Goal: Entertainment & Leisure: Consume media (video, audio)

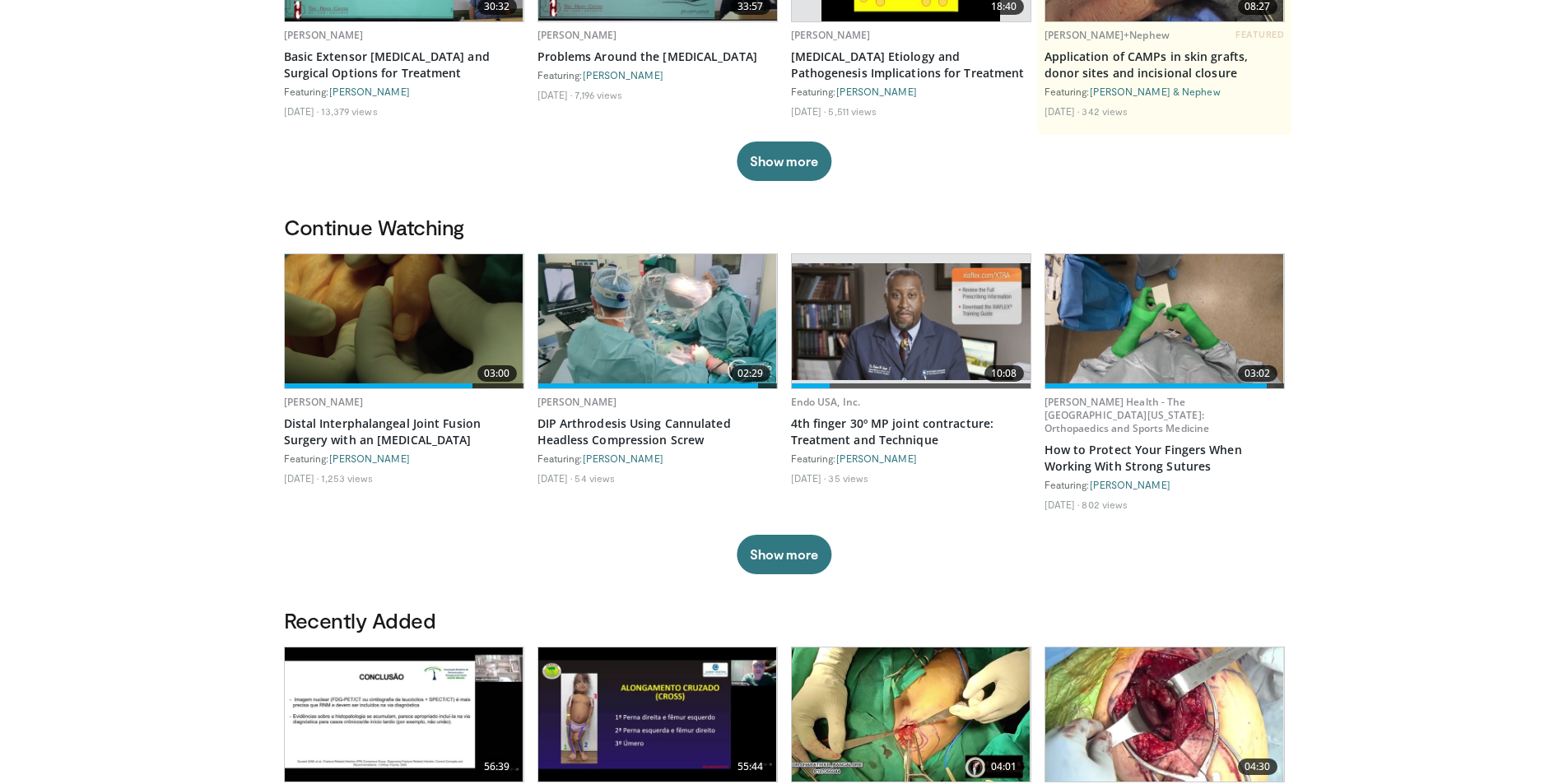
scroll to position [247, 0]
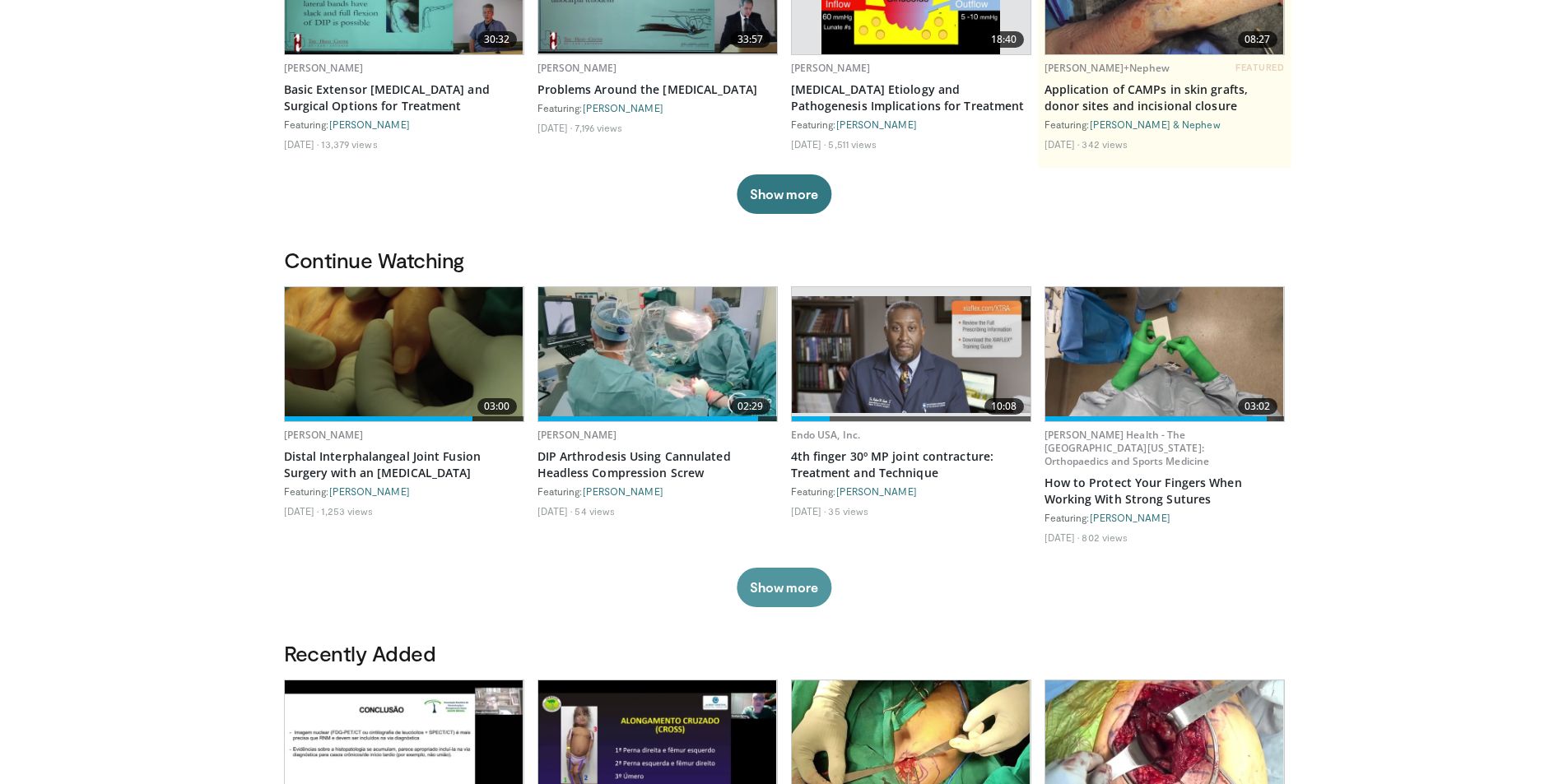
drag, startPoint x: 820, startPoint y: 595, endPoint x: 615, endPoint y: 524, distance: 216.9
click at [819, 595] on button "Show more" at bounding box center [783, 587] width 94 height 39
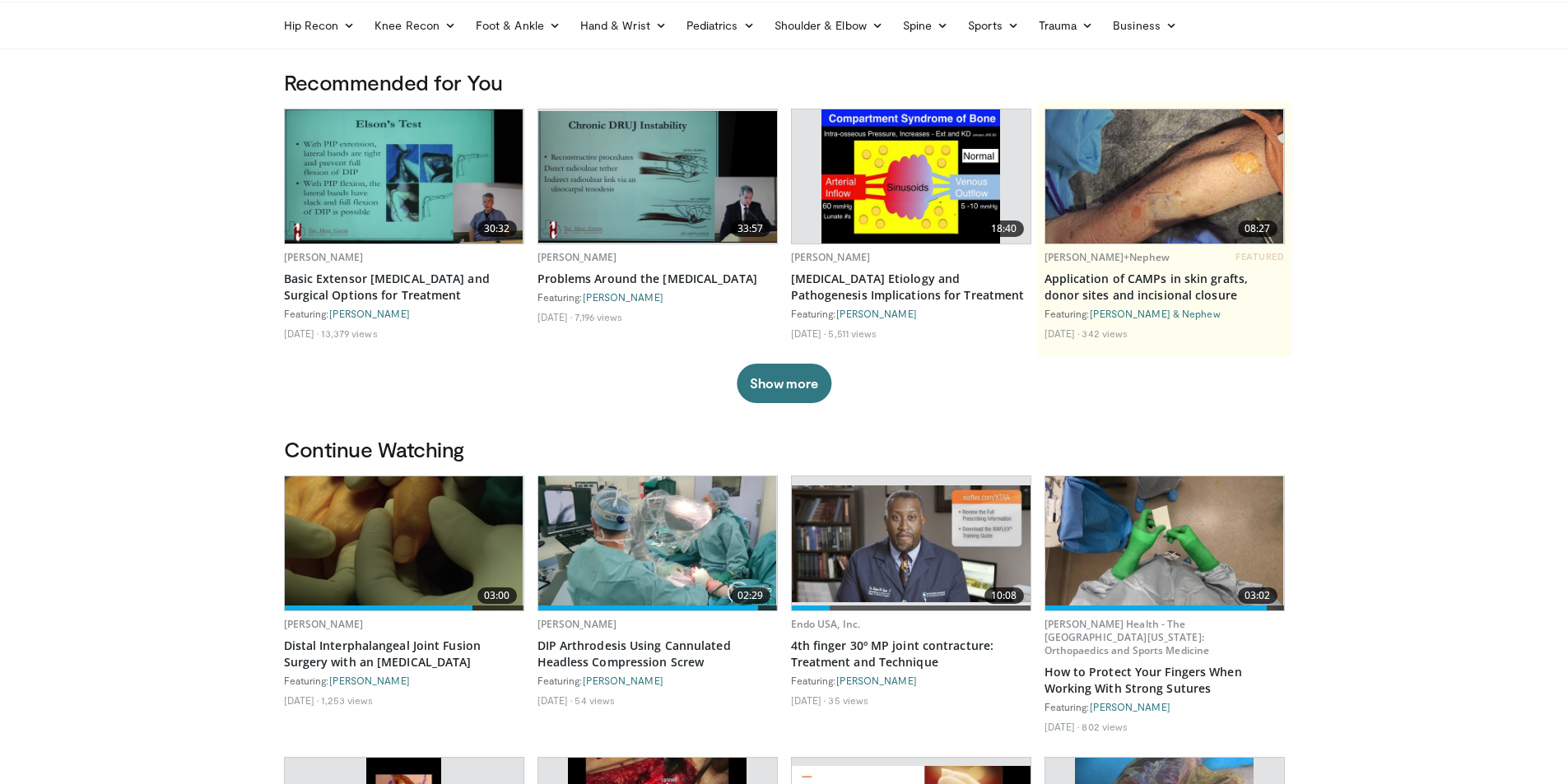
scroll to position [0, 0]
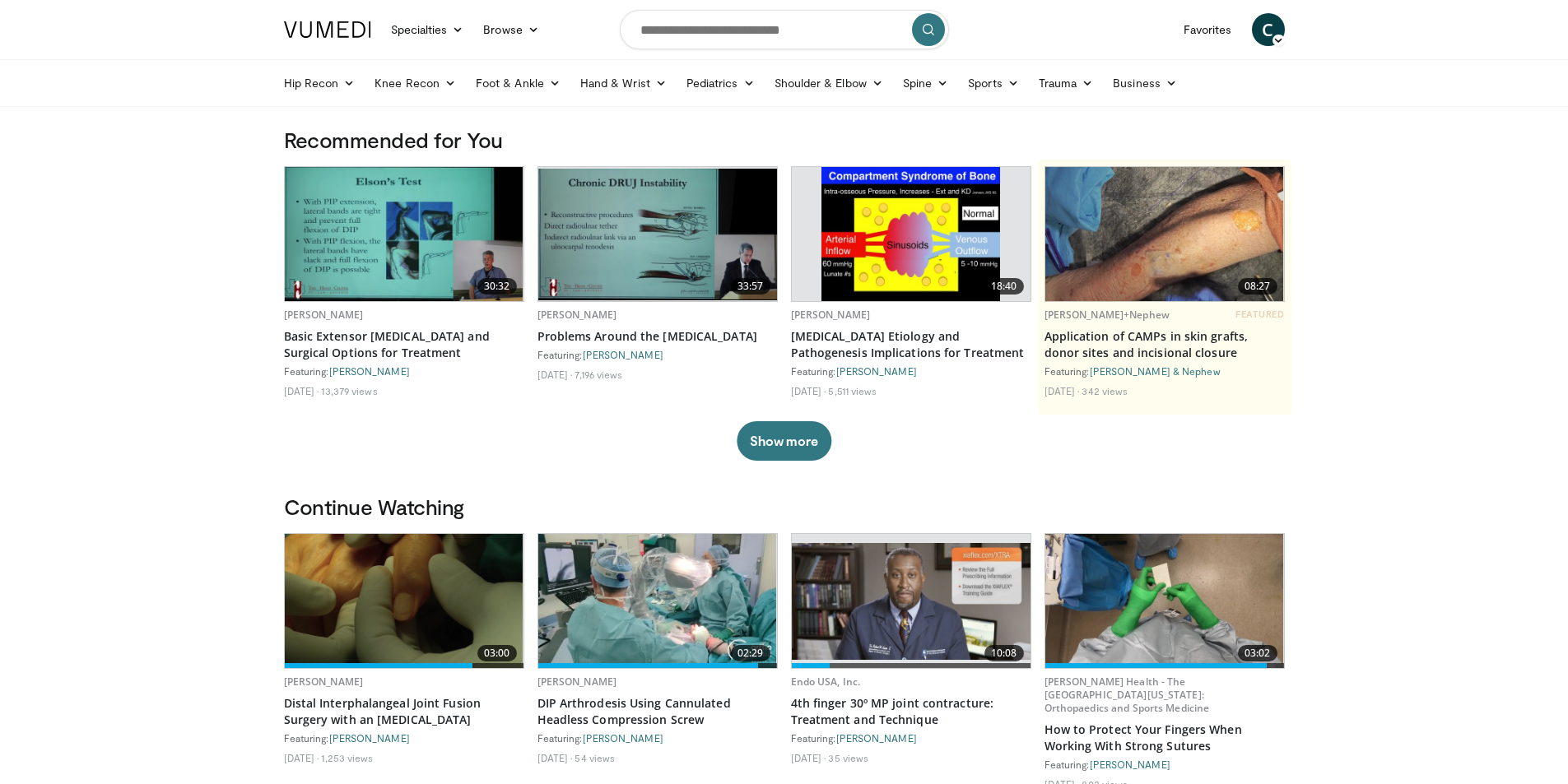
click at [697, 573] on img at bounding box center [657, 601] width 239 height 134
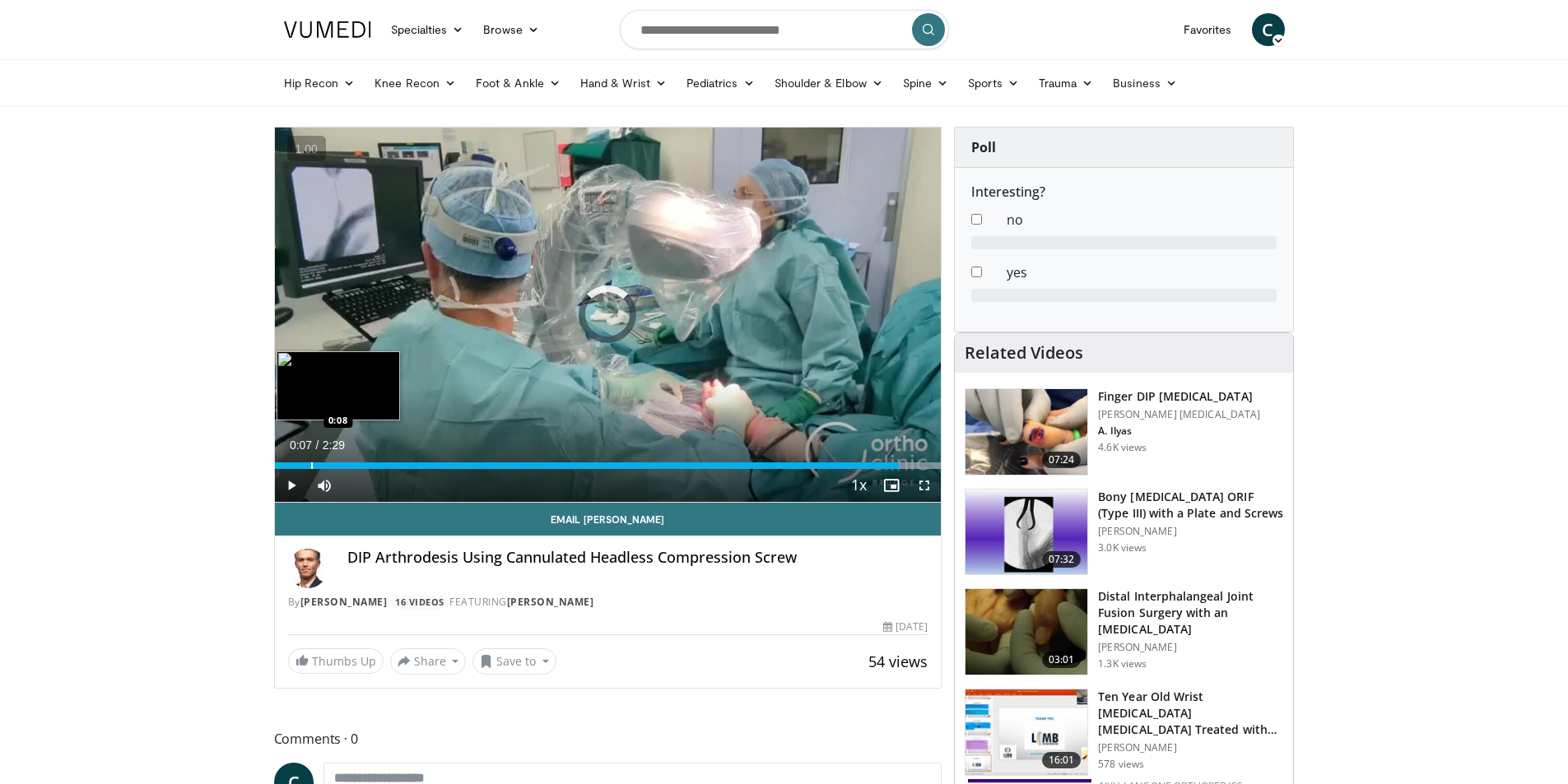
click at [312, 463] on div "Progress Bar" at bounding box center [312, 466] width 2 height 7
click at [286, 487] on span "Video Player" at bounding box center [291, 486] width 33 height 33
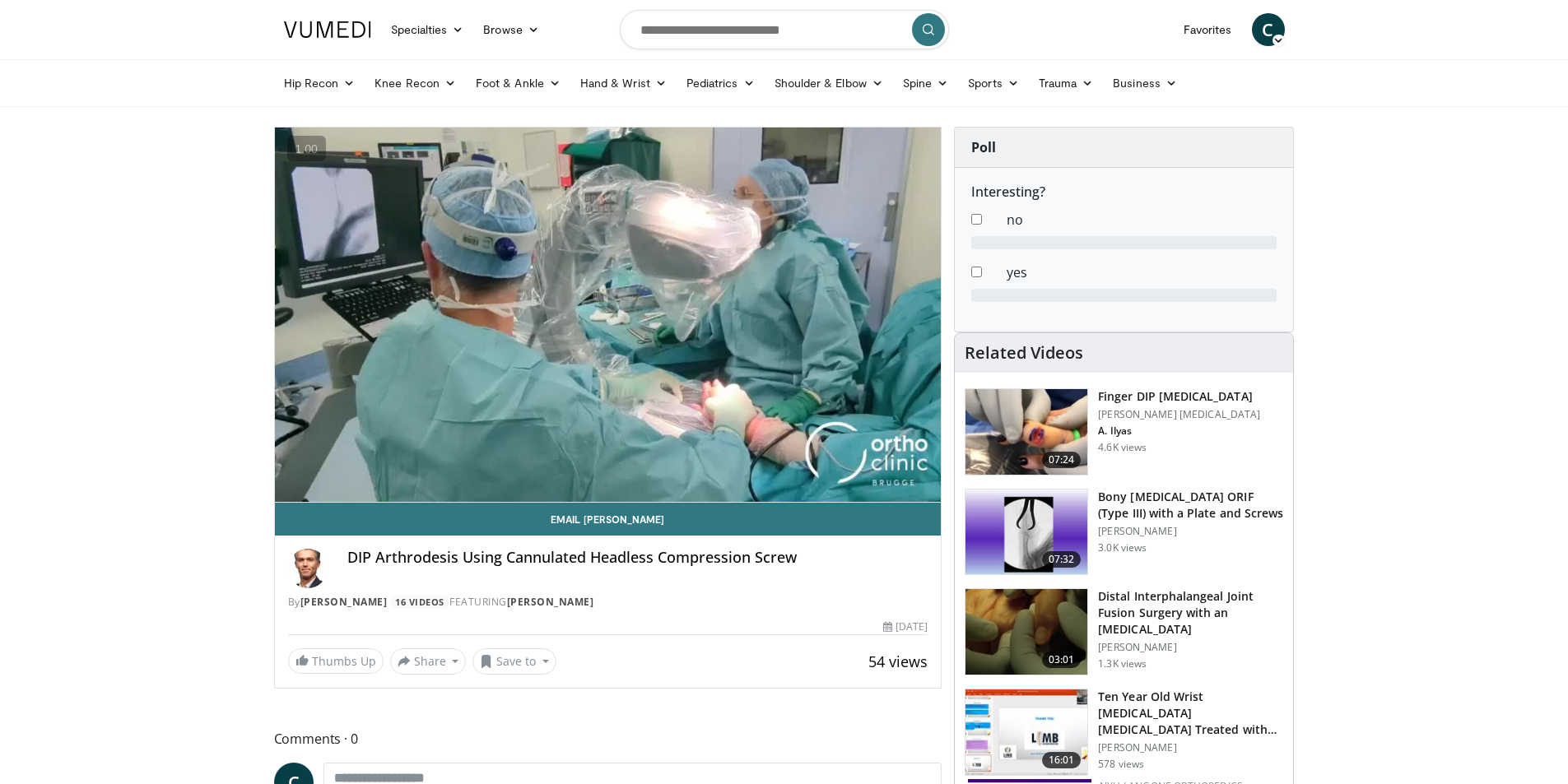
click at [1002, 409] on img at bounding box center [1027, 432] width 122 height 86
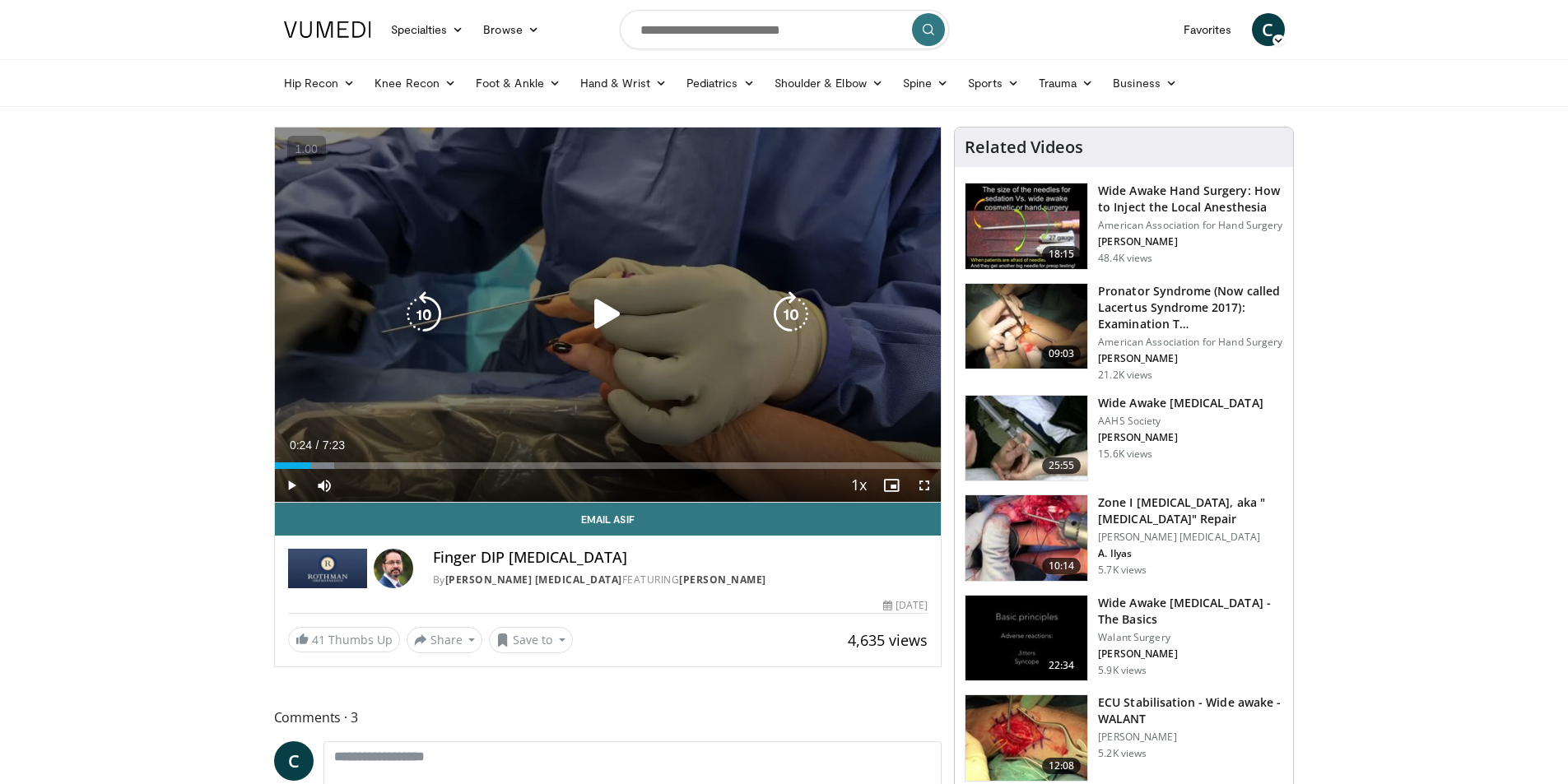
drag, startPoint x: 311, startPoint y: 458, endPoint x: 348, endPoint y: 461, distance: 37.1
click at [344, 461] on div "Loaded : 9.00% 0:24 0:24" at bounding box center [609, 461] width 667 height 15
click at [599, 305] on icon "Video Player" at bounding box center [607, 314] width 46 height 46
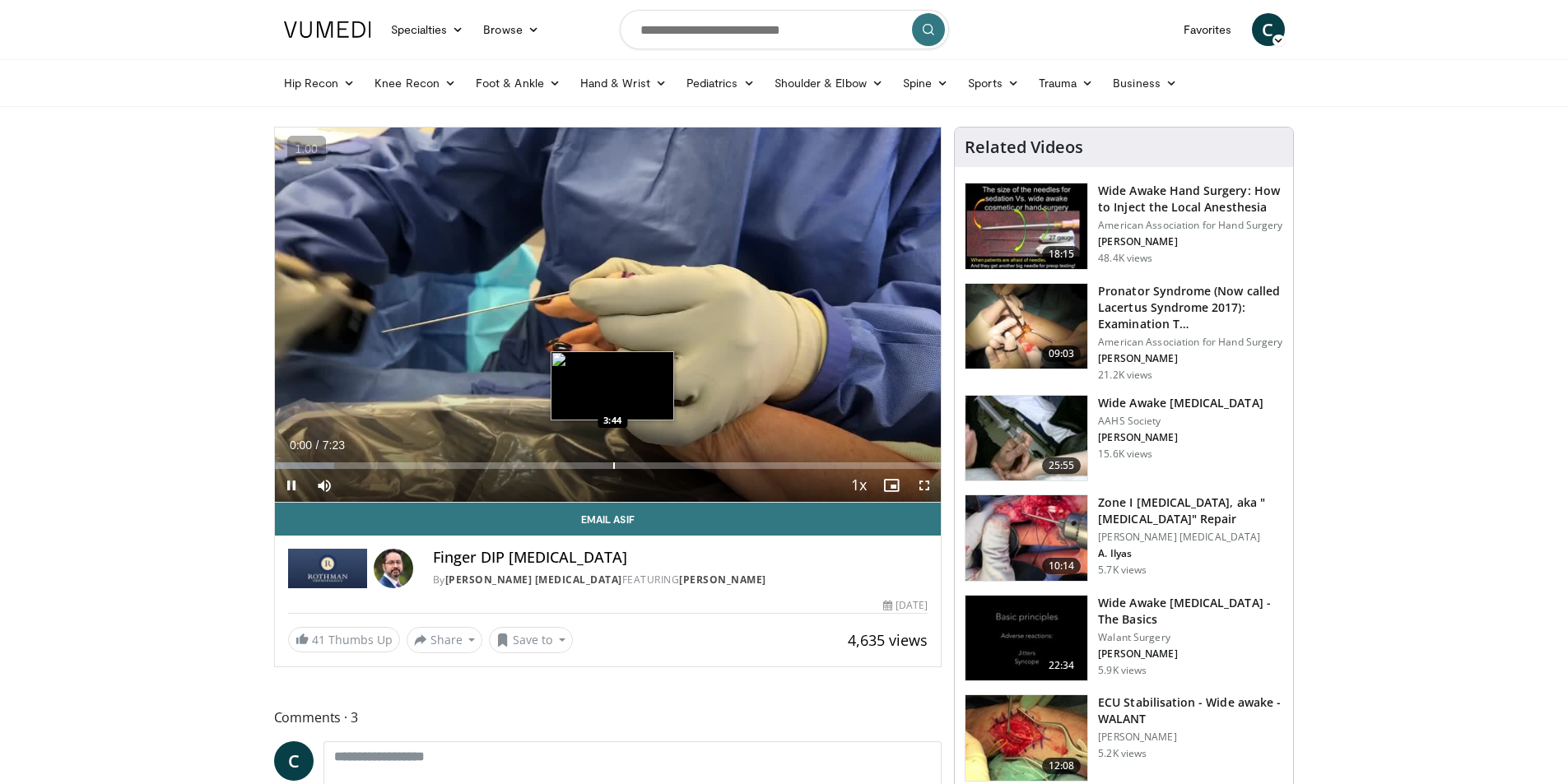
click at [614, 463] on div "Progress Bar" at bounding box center [614, 466] width 2 height 7
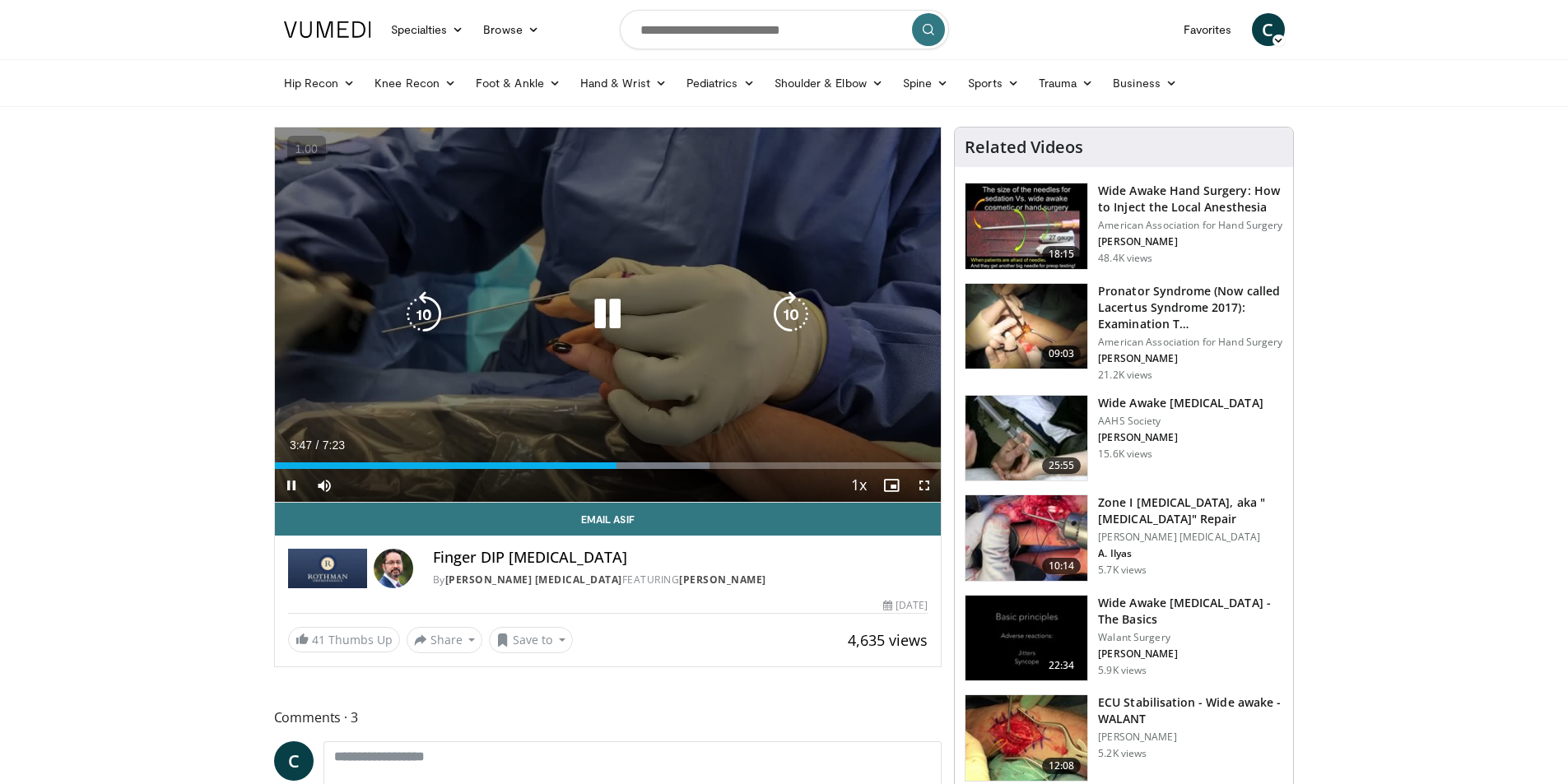
click at [739, 376] on div "10 seconds Tap to unmute" at bounding box center [609, 314] width 667 height 374
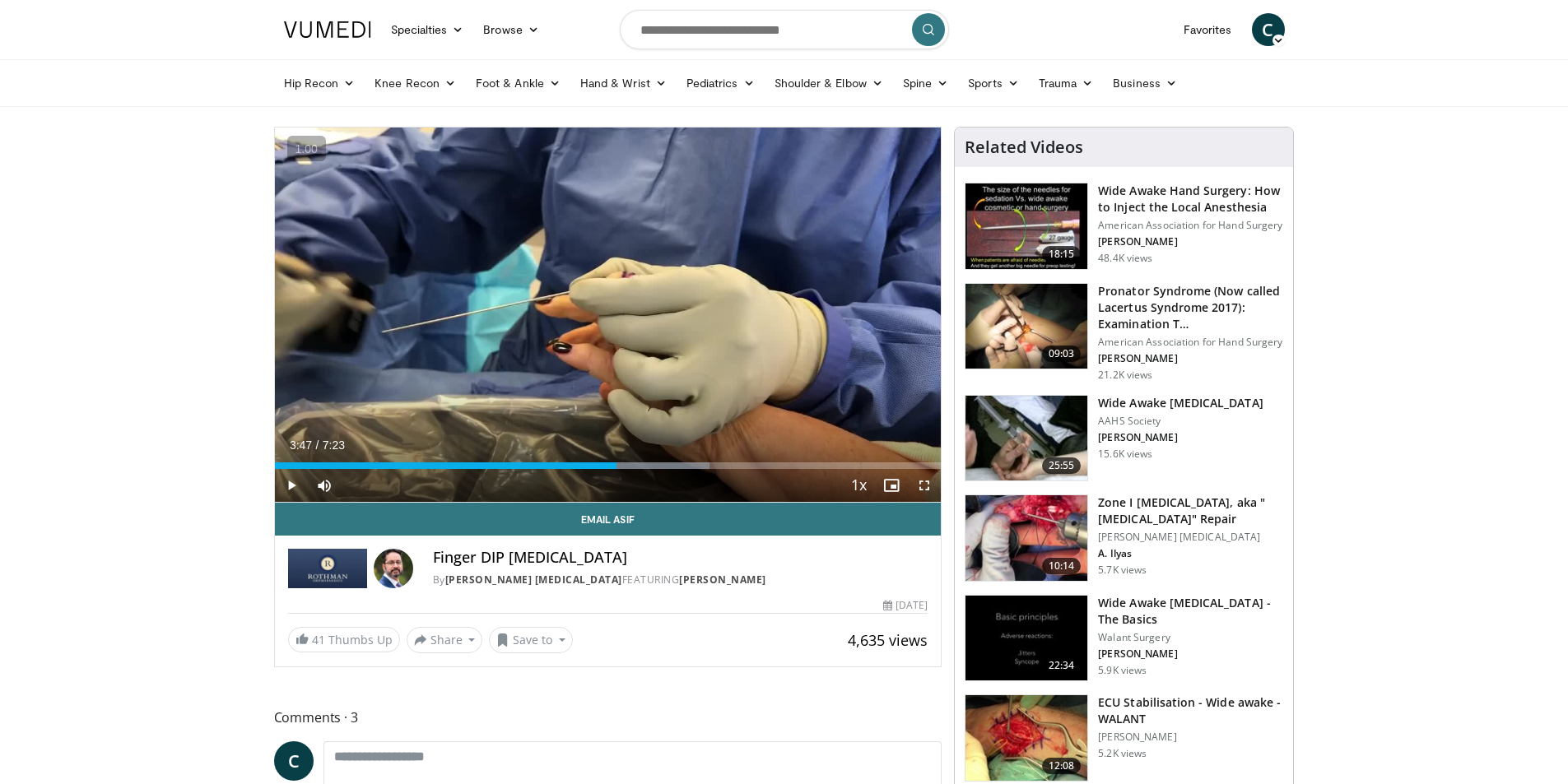
click at [1031, 46] on nav "Specialties Adult & Family Medicine Allergy, Asthma, Immunology Anesthesiology …" at bounding box center [784, 30] width 1020 height 59
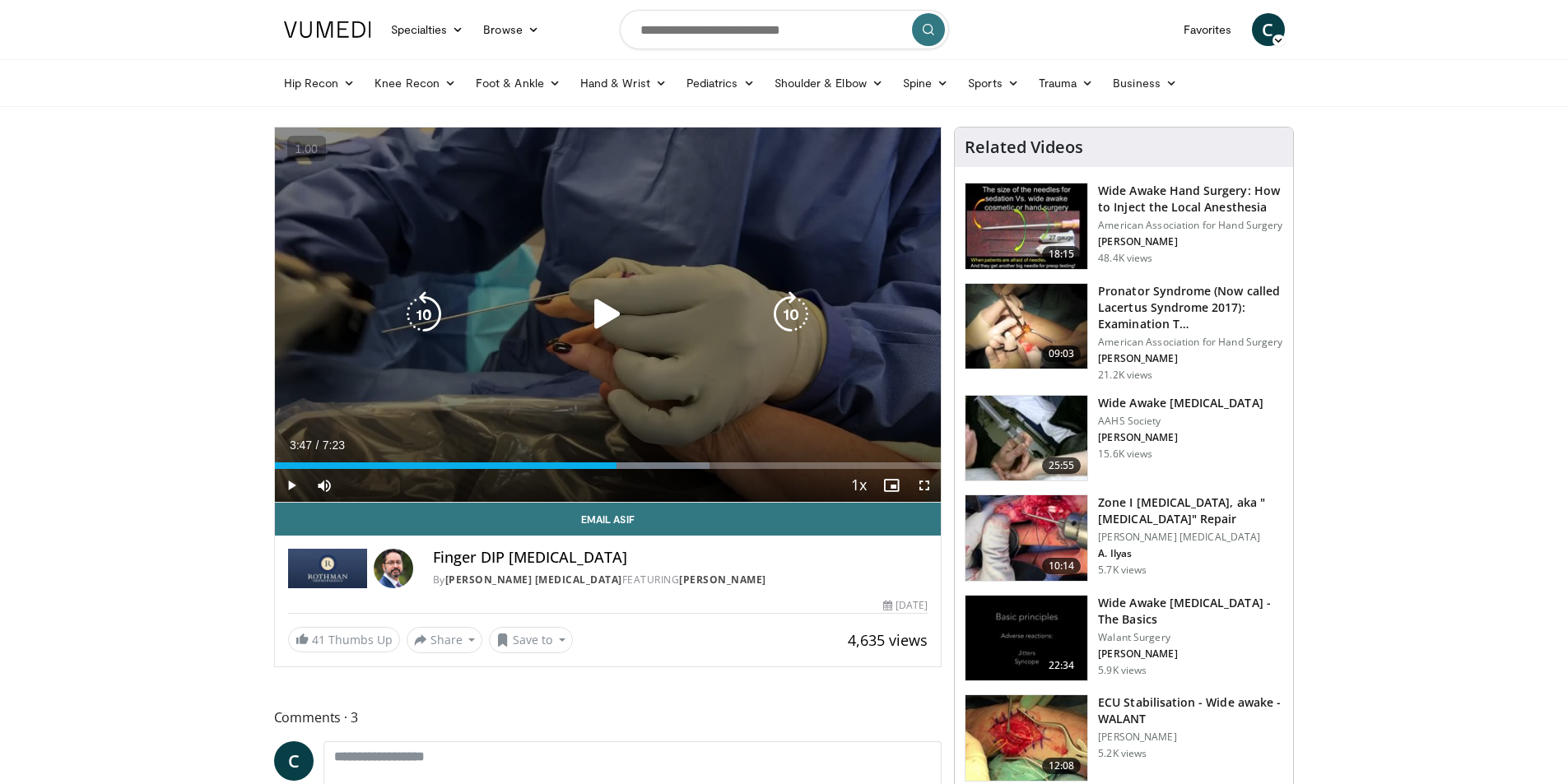
click at [841, 318] on div "10 seconds Tap to unmute" at bounding box center [609, 314] width 667 height 374
click at [615, 406] on div "10 seconds Tap to unmute" at bounding box center [609, 314] width 667 height 374
